Goal: Task Accomplishment & Management: Manage account settings

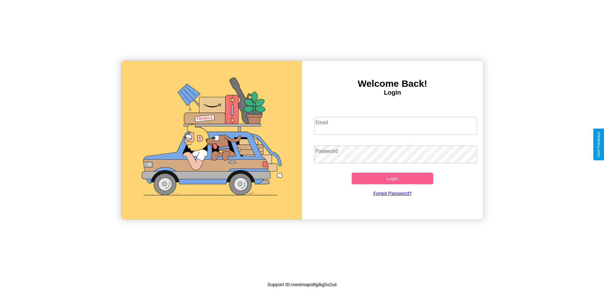
click at [396, 126] on input "Email" at bounding box center [395, 126] width 163 height 18
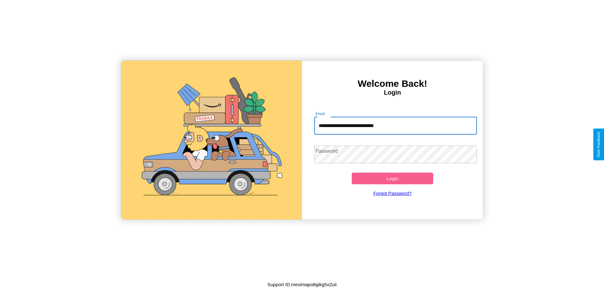
type input "**********"
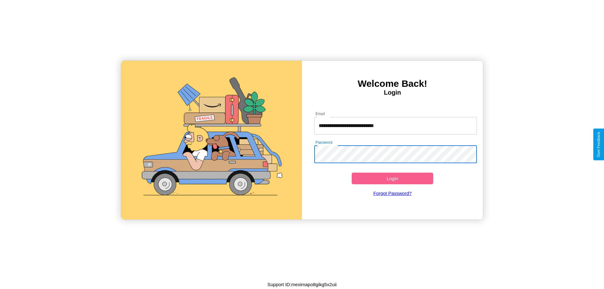
click at [392, 178] on button "Login" at bounding box center [392, 179] width 81 height 12
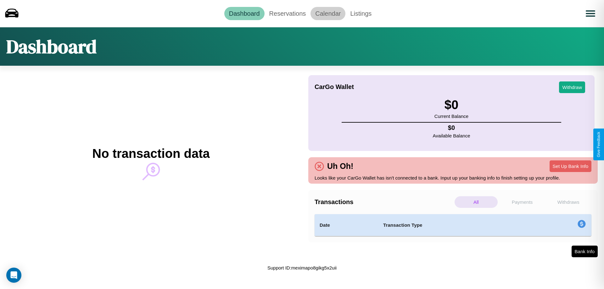
click at [328, 13] on link "Calendar" at bounding box center [328, 13] width 35 height 13
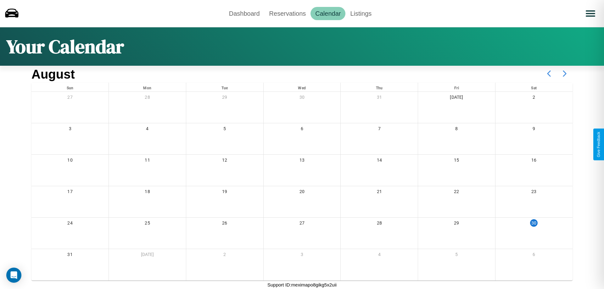
click at [565, 74] on icon at bounding box center [565, 74] width 16 height 16
click at [244, 13] on link "Dashboard" at bounding box center [244, 13] width 40 height 13
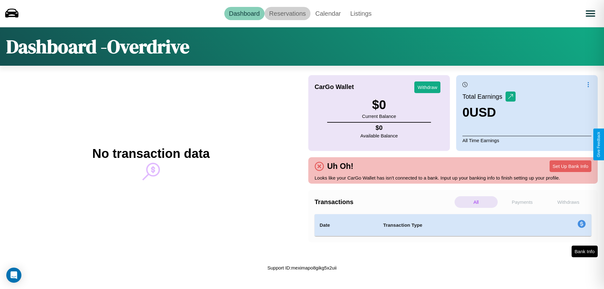
click at [287, 13] on link "Reservations" at bounding box center [288, 13] width 46 height 13
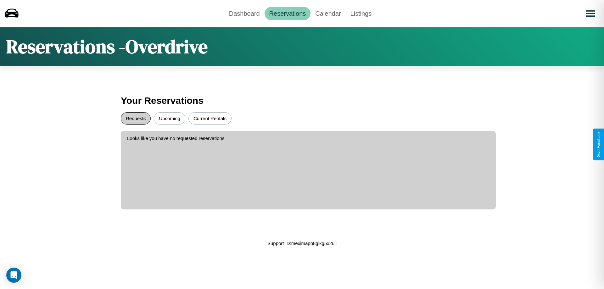
click at [136, 118] on button "Requests" at bounding box center [136, 118] width 30 height 12
click at [170, 118] on button "Upcoming" at bounding box center [169, 118] width 31 height 12
click at [210, 118] on button "Current Rentals" at bounding box center [209, 118] width 43 height 12
